Goal: Task Accomplishment & Management: Manage account settings

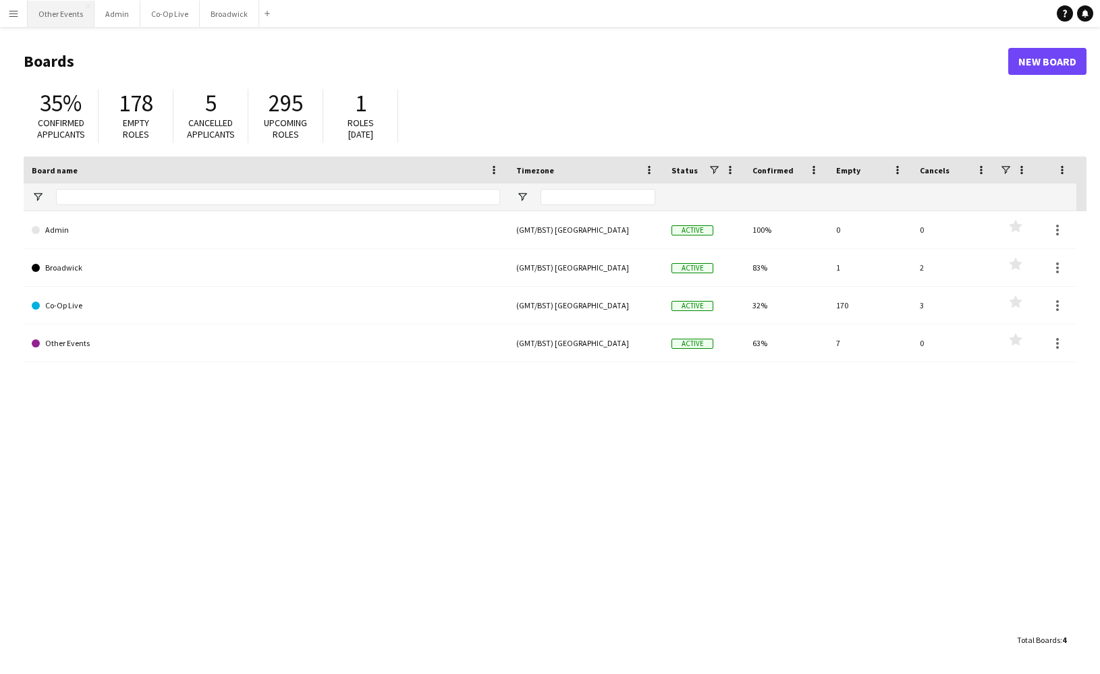
click at [28, 7] on button "Other Events Close" at bounding box center [61, 14] width 67 height 26
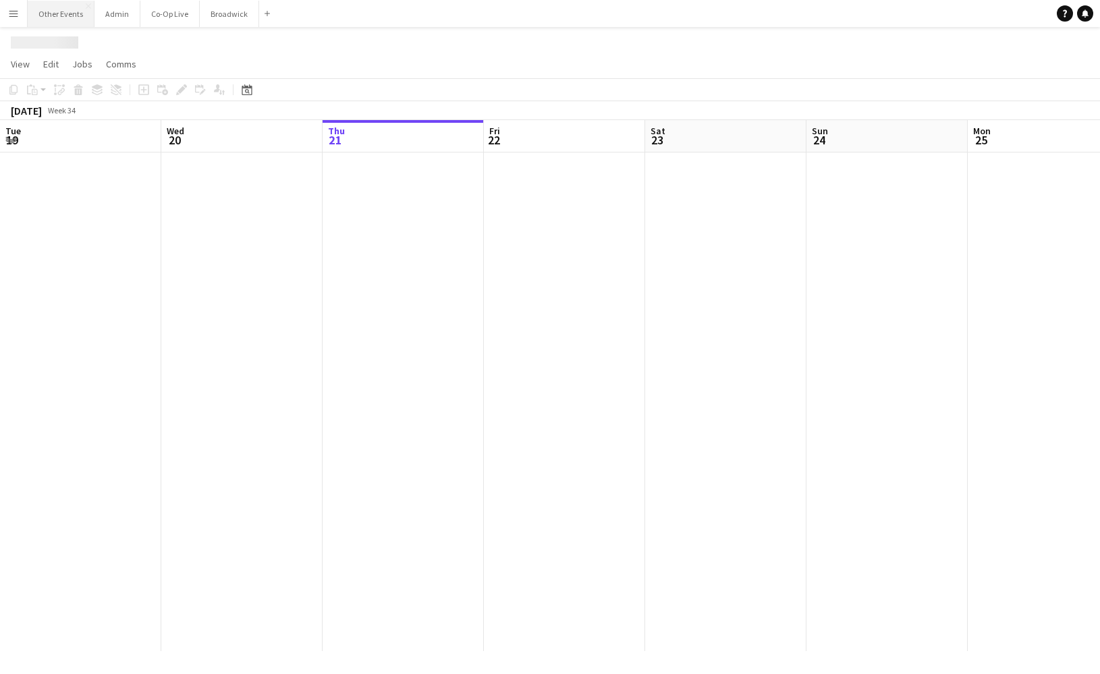
scroll to position [0, 457]
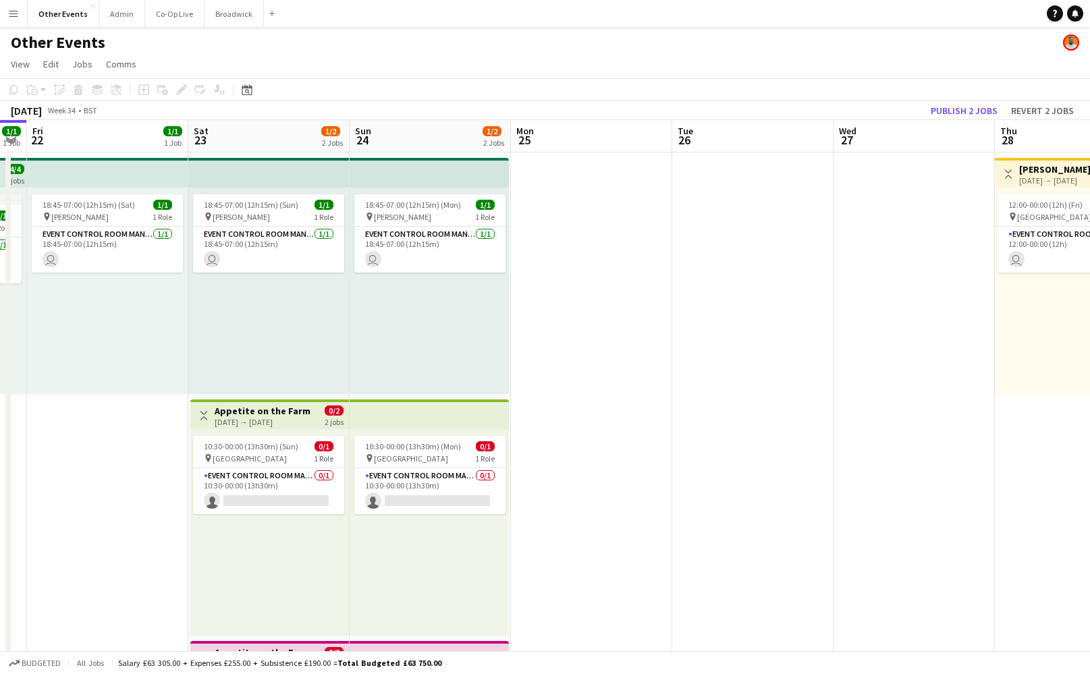
click at [10, 13] on app-icon "Menu" at bounding box center [13, 13] width 11 height 11
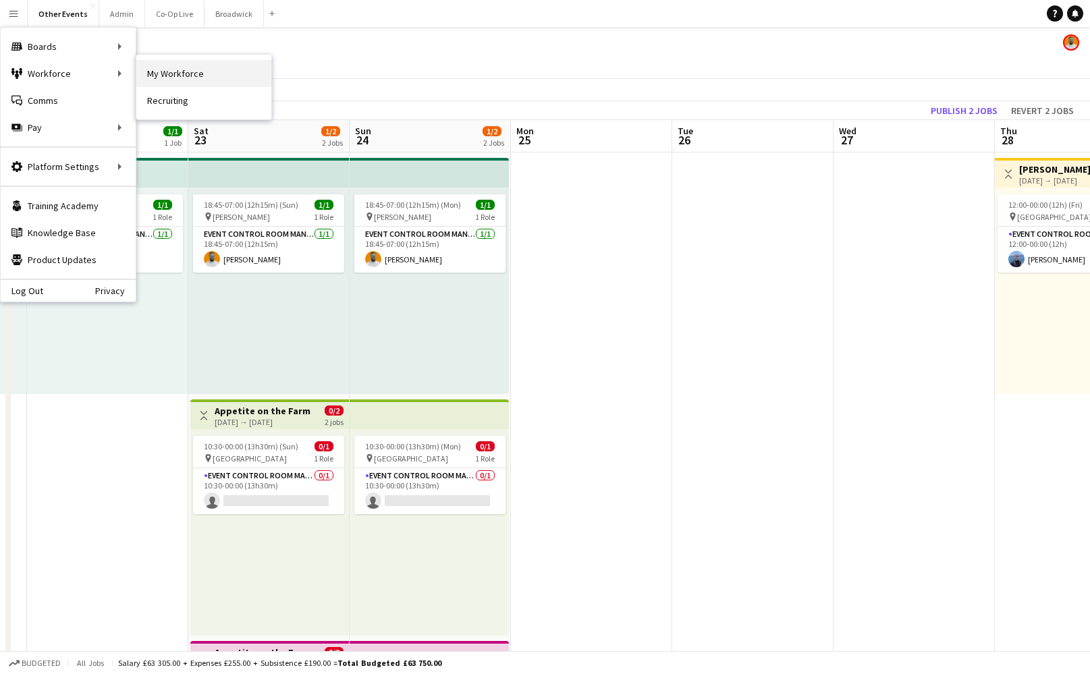
click at [175, 74] on link "My Workforce" at bounding box center [203, 73] width 135 height 27
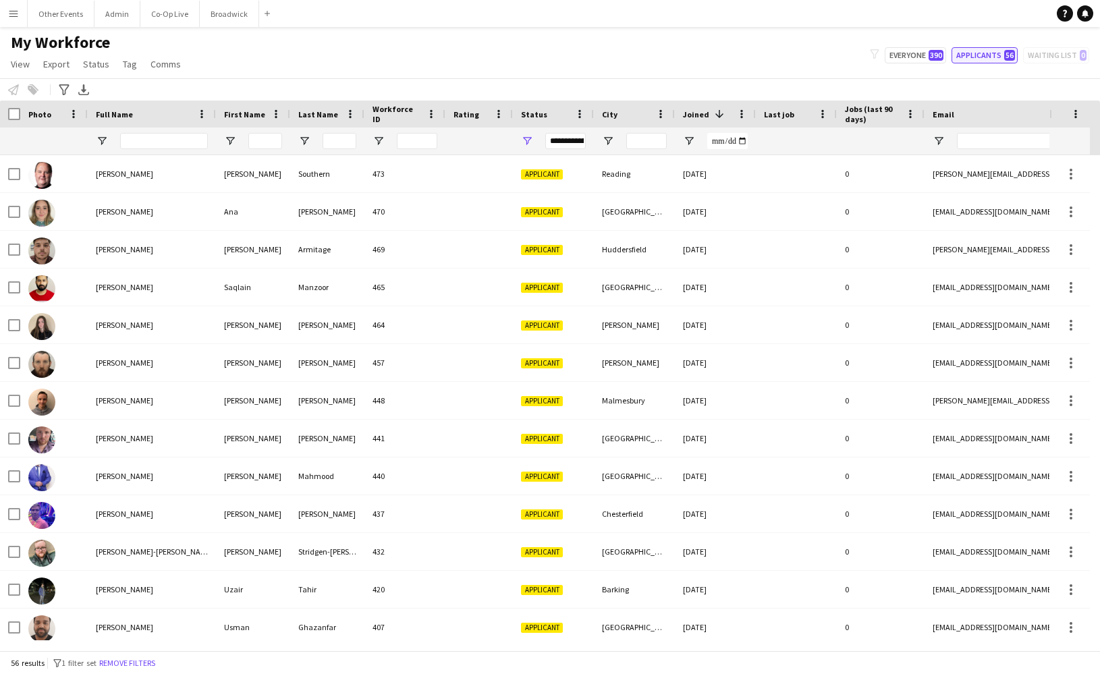
click at [981, 53] on button "Applicants 56" at bounding box center [984, 55] width 66 height 16
click at [905, 53] on button "Everyone 390" at bounding box center [914, 55] width 61 height 16
type input "**********"
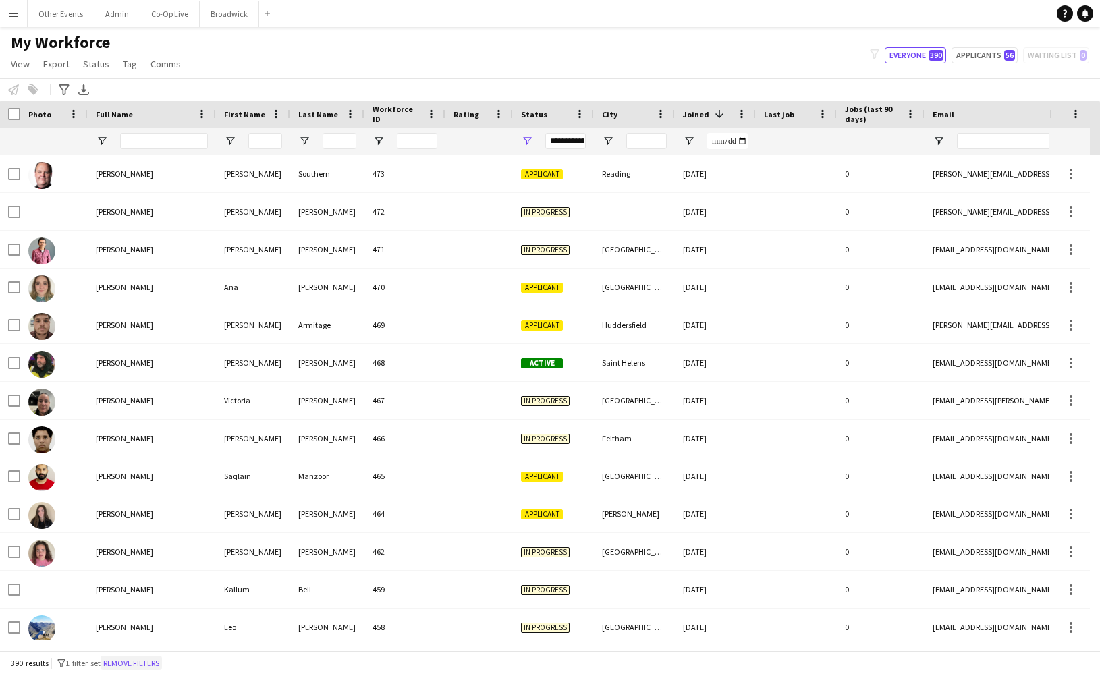
click at [138, 662] on button "Remove filters" at bounding box center [131, 663] width 61 height 15
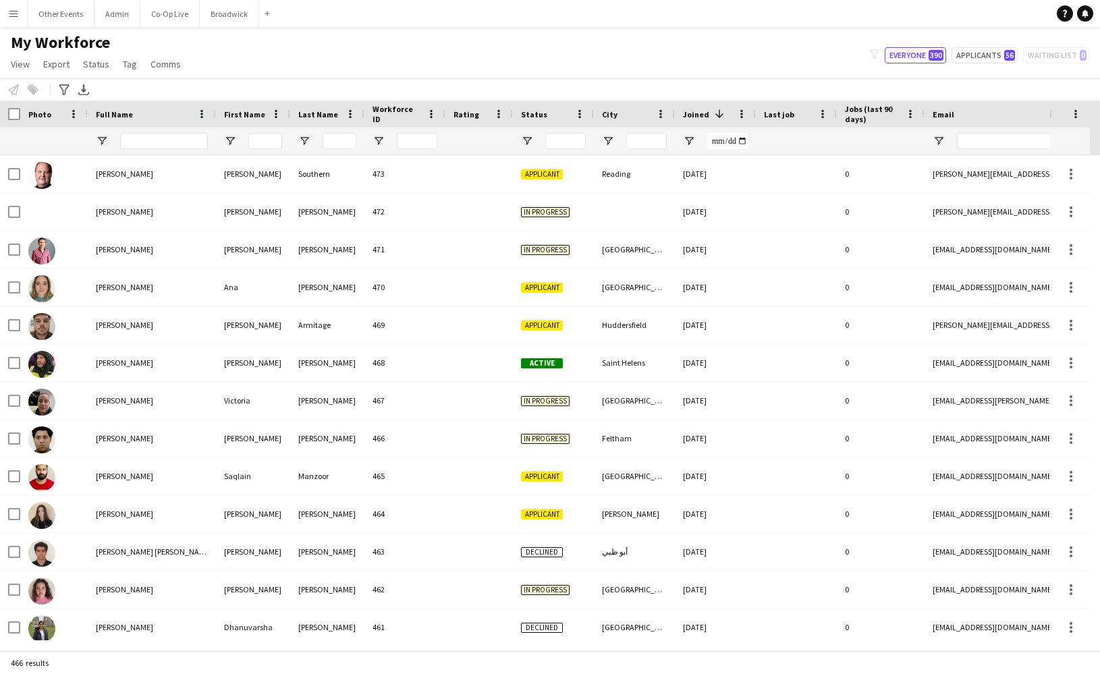
click at [380, 55] on div "My Workforce View Views Default view New view Update view Delete view Edit name…" at bounding box center [550, 55] width 1100 height 46
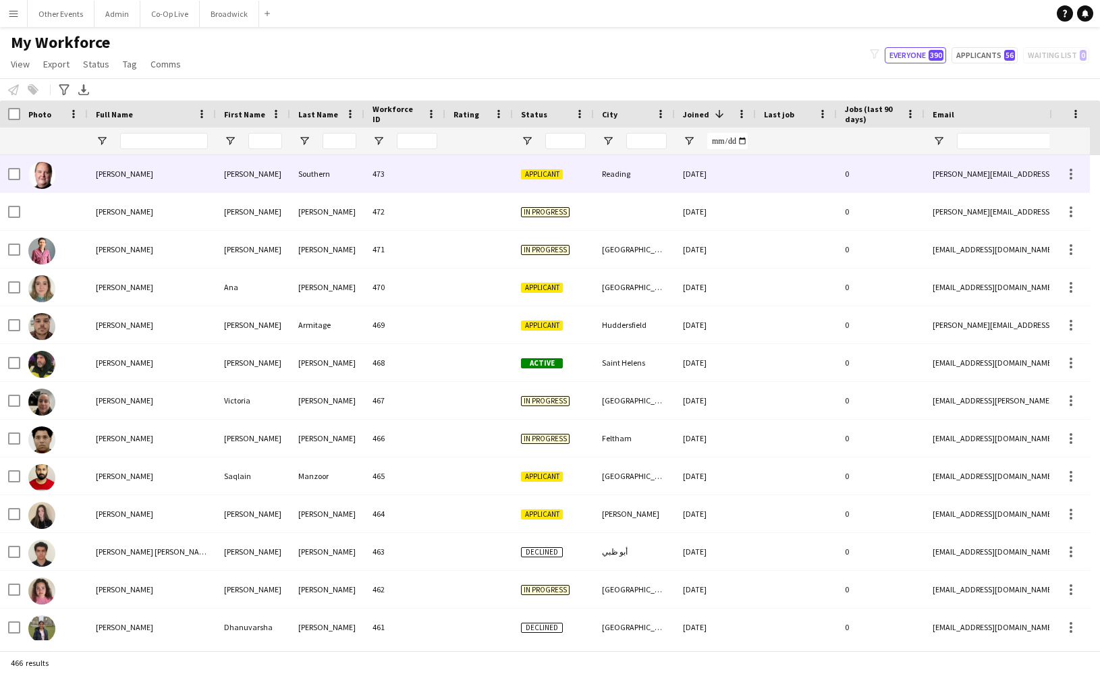
click at [194, 182] on div "[PERSON_NAME]" at bounding box center [152, 173] width 128 height 37
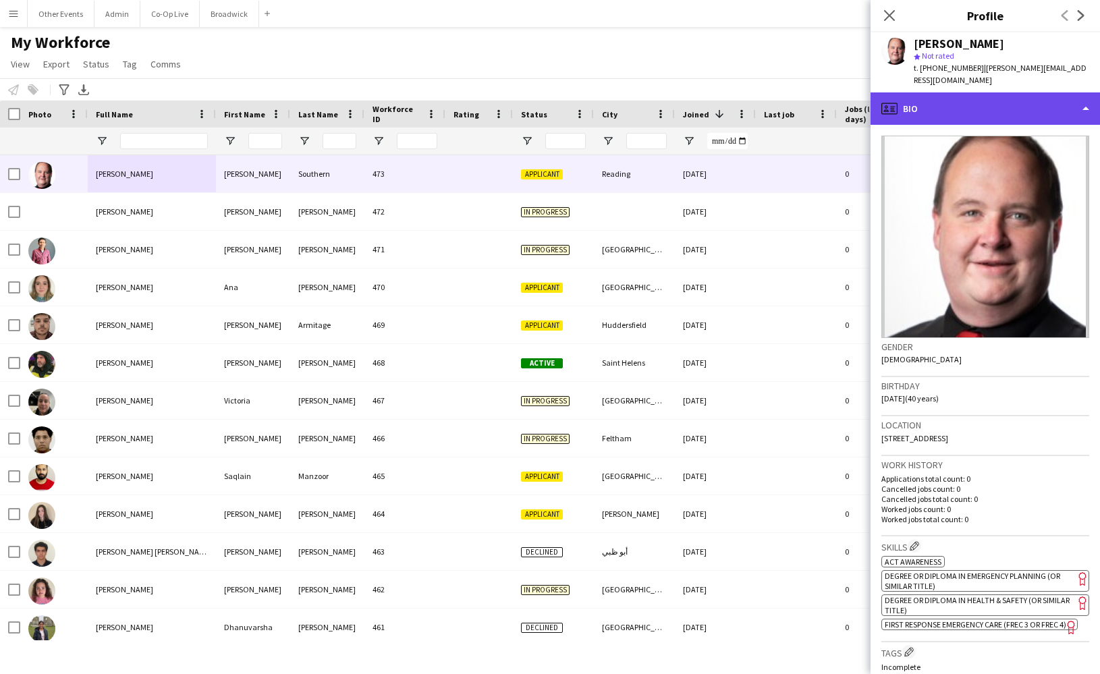
click at [1011, 94] on div "profile Bio" at bounding box center [984, 108] width 229 height 32
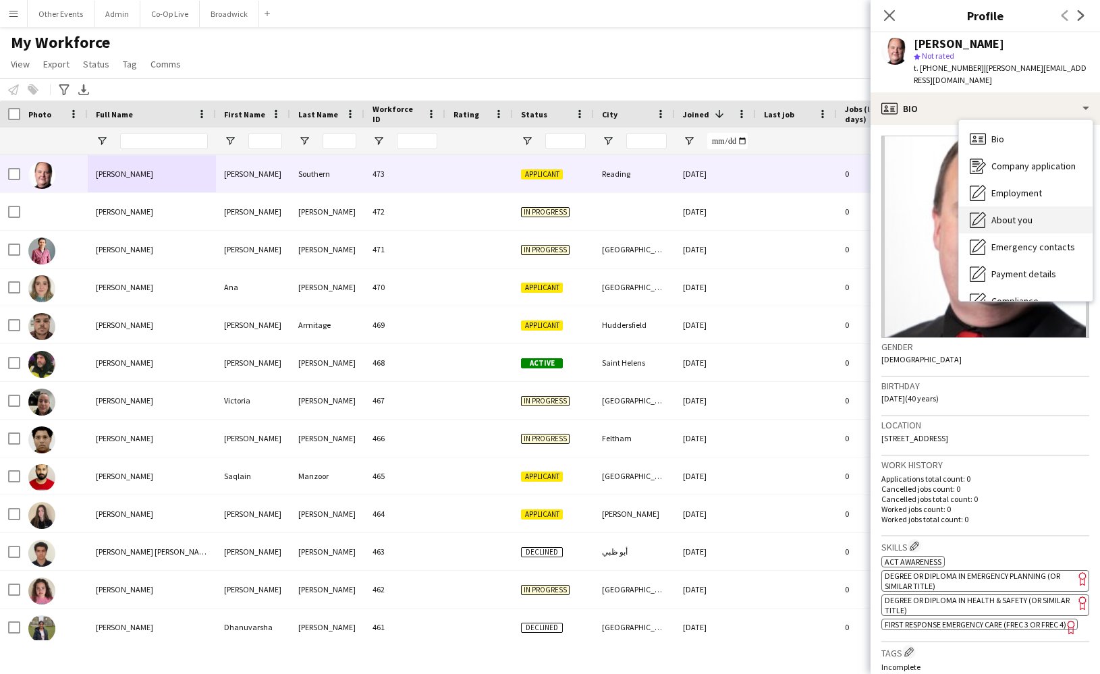
click at [1035, 213] on div "About you About you" at bounding box center [1026, 219] width 134 height 27
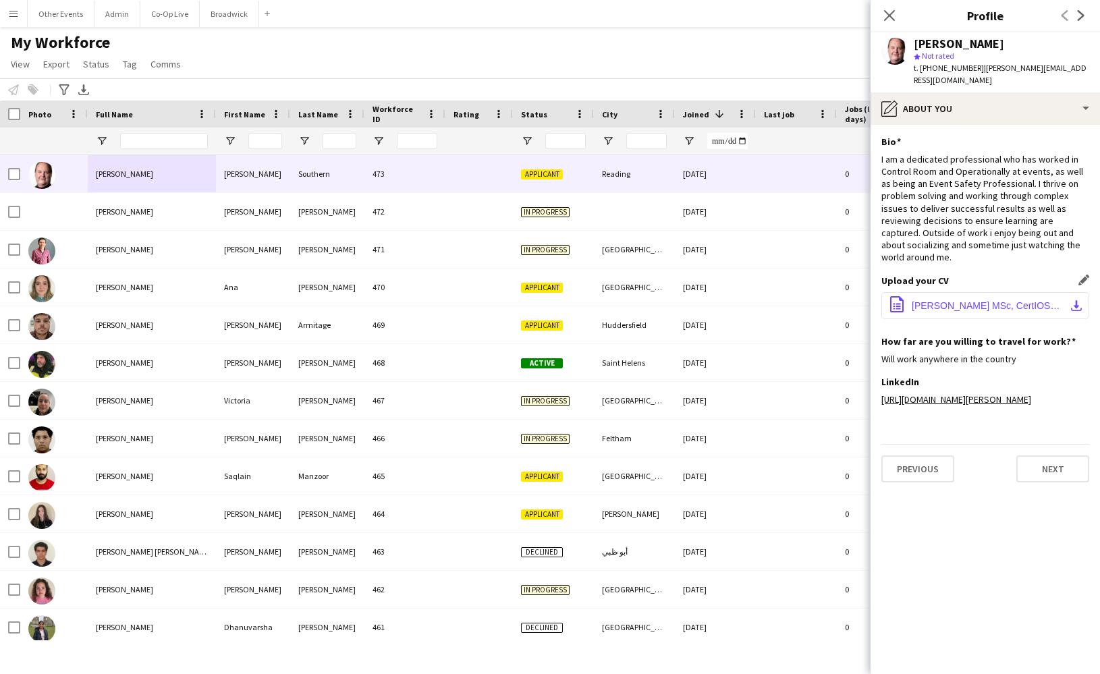
click at [994, 308] on span "[PERSON_NAME] MSc, CertIOSH AIFSM ([DATE]).pdf" at bounding box center [987, 305] width 152 height 11
click at [889, 14] on icon at bounding box center [889, 15] width 11 height 11
